Goal: Task Accomplishment & Management: Manage account settings

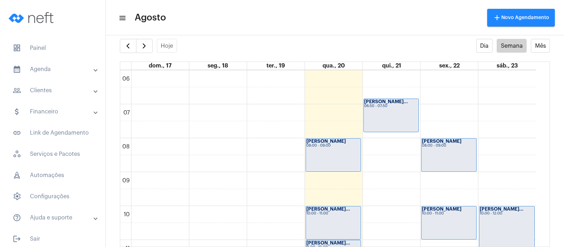
scroll to position [195, 0]
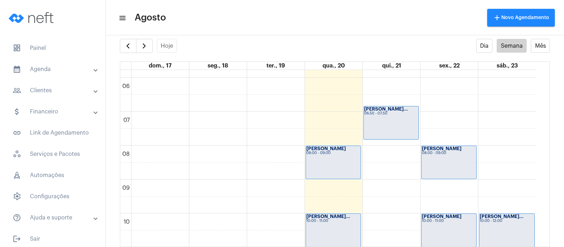
click at [393, 120] on div "[PERSON_NAME]... 06:50 - 07:50" at bounding box center [391, 122] width 55 height 33
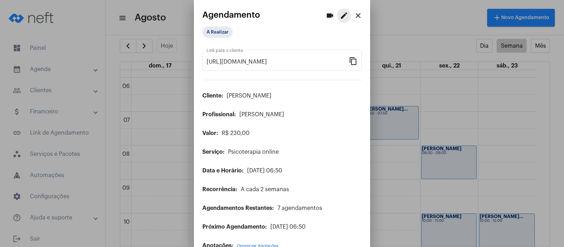
click at [340, 15] on mat-icon "edit" at bounding box center [344, 15] width 8 height 8
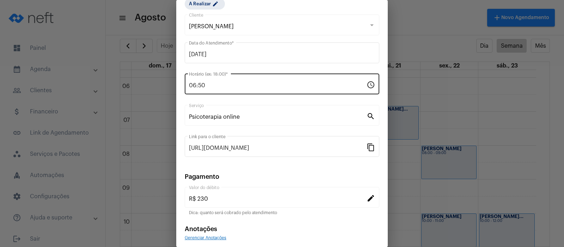
scroll to position [57, 0]
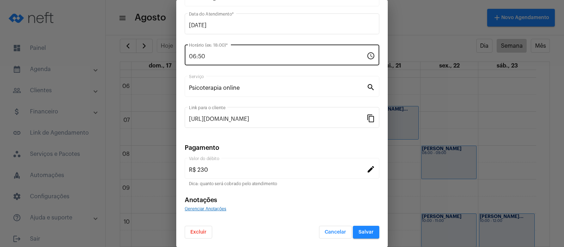
click at [304, 56] on input "06:50" at bounding box center [278, 56] width 178 height 6
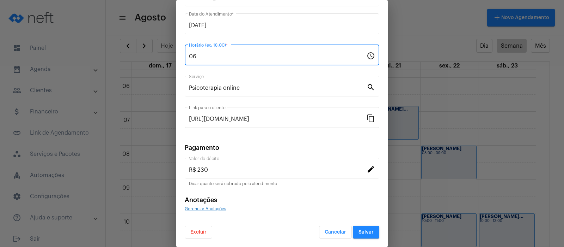
type input "0"
type input "18:00"
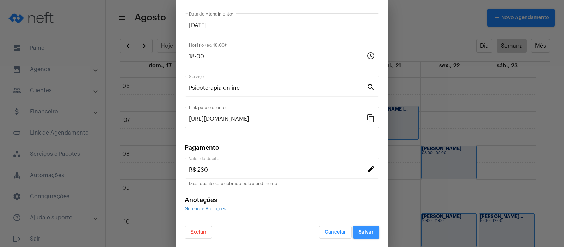
click at [359, 232] on span "Salvar" at bounding box center [366, 231] width 15 height 5
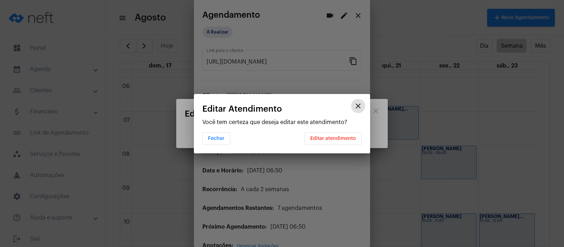
click at [331, 136] on span "Editar atendimento" at bounding box center [333, 138] width 46 height 5
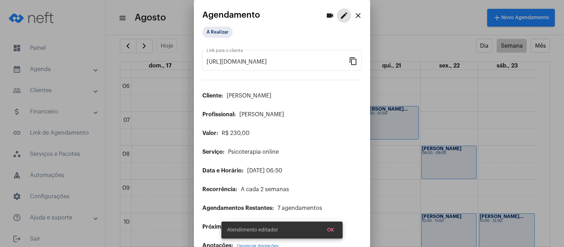
click at [354, 13] on mat-icon "close" at bounding box center [358, 15] width 8 height 8
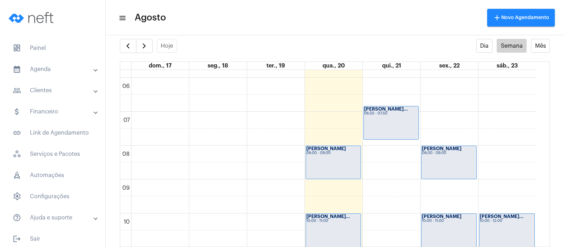
click at [390, 124] on div "[PERSON_NAME]... 06:50 - 07:50" at bounding box center [391, 122] width 55 height 33
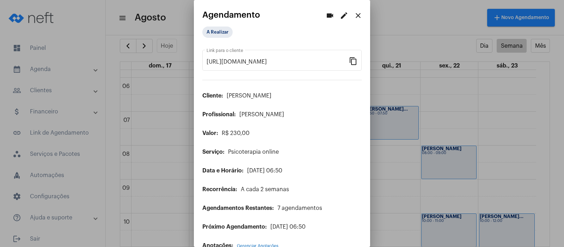
click at [340, 16] on mat-icon "edit" at bounding box center [344, 15] width 8 height 8
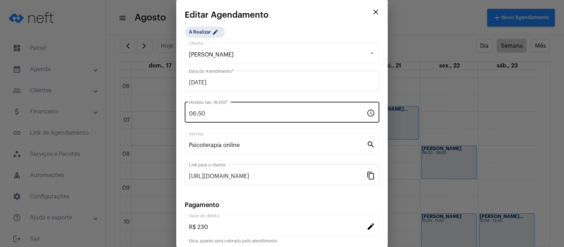
drag, startPoint x: 212, startPoint y: 107, endPoint x: 202, endPoint y: 111, distance: 10.9
click at [205, 111] on div "06:50 Horário (ex: 18:00) *" at bounding box center [278, 111] width 178 height 22
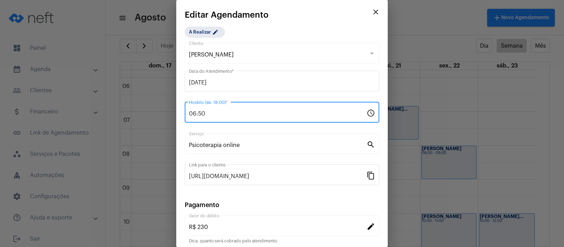
drag, startPoint x: 204, startPoint y: 111, endPoint x: 165, endPoint y: 106, distance: 39.8
click at [168, 106] on div "videocam edit close Agendamento A Realizar [URL][DOMAIN_NAME] Link para o clien…" at bounding box center [282, 123] width 564 height 247
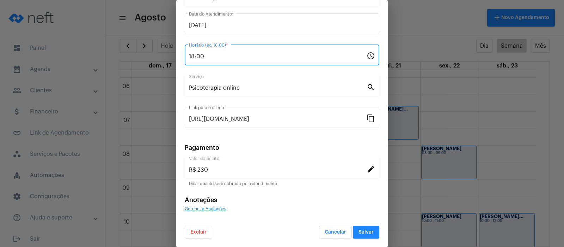
type input "18:00"
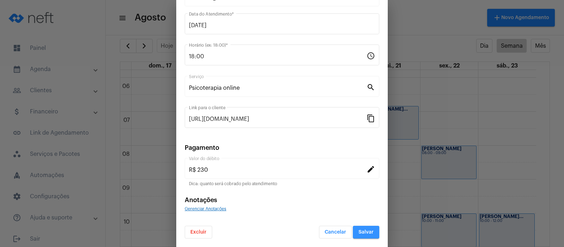
click at [367, 229] on button "Salvar" at bounding box center [366, 231] width 26 height 13
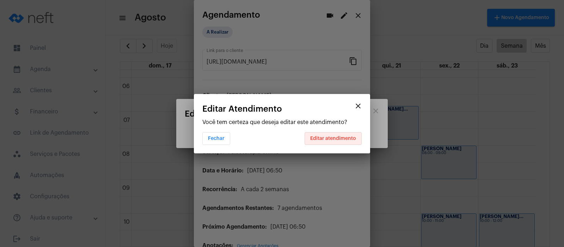
click at [341, 136] on span "Editar atendimento" at bounding box center [333, 138] width 46 height 5
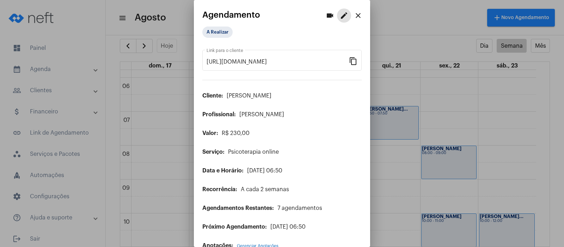
click at [354, 12] on mat-icon "close" at bounding box center [358, 15] width 8 height 8
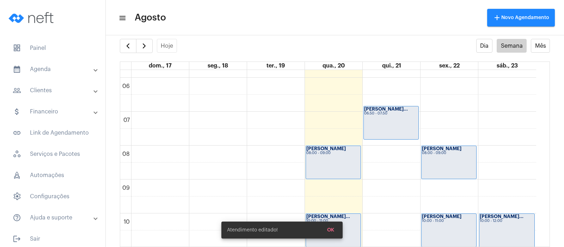
click at [38, 217] on mat-panel-title "help_outline Ajuda e suporte" at bounding box center [53, 217] width 81 height 8
click at [44, 174] on span "rocket_outlined Automações" at bounding box center [52, 175] width 91 height 17
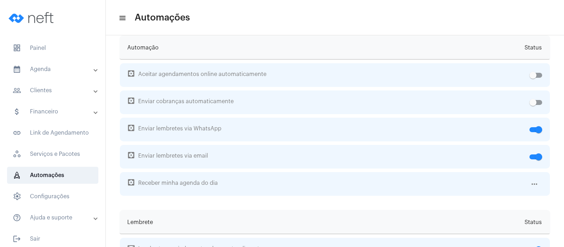
click at [50, 89] on mat-panel-title "people_outline Clientes" at bounding box center [53, 90] width 81 height 8
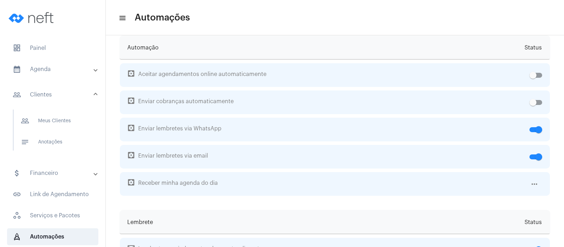
click at [32, 70] on mat-panel-title "calendar_month_outlined Agenda" at bounding box center [53, 69] width 81 height 8
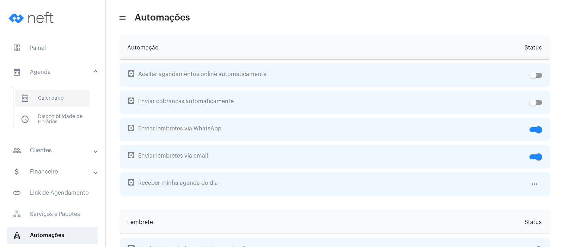
click at [47, 103] on span "calendar_month_outlined Calendário" at bounding box center [52, 98] width 74 height 17
